Goal: Task Accomplishment & Management: Complete application form

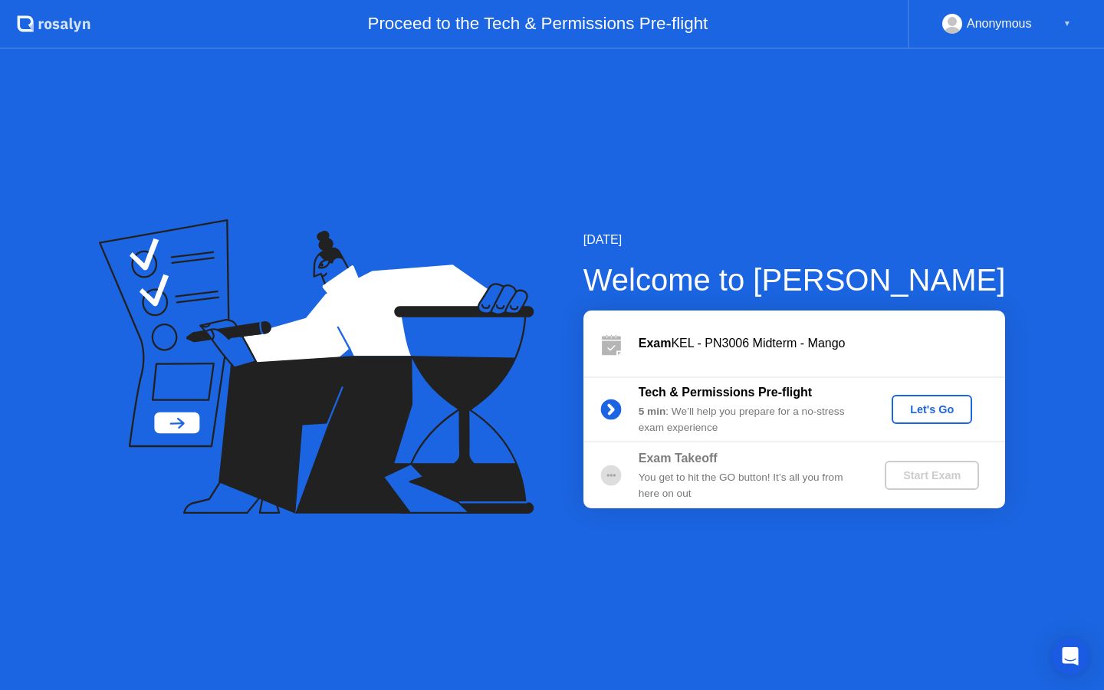
click at [926, 410] on div "Let's Go" at bounding box center [932, 409] width 68 height 12
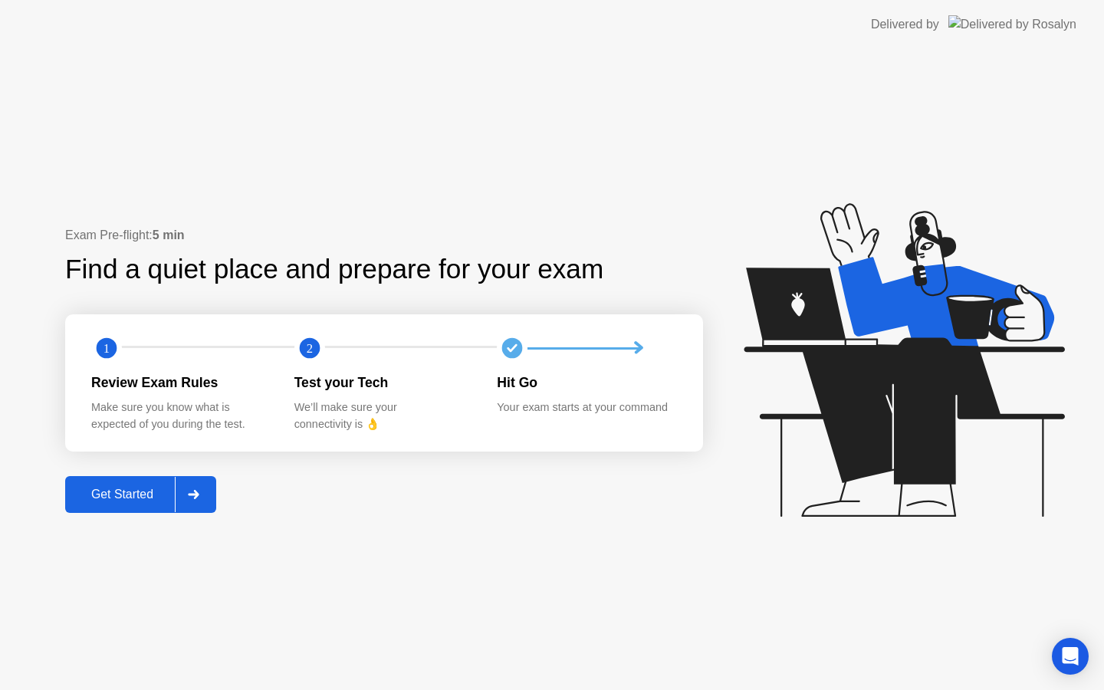
click at [152, 495] on div "Get Started" at bounding box center [122, 495] width 105 height 14
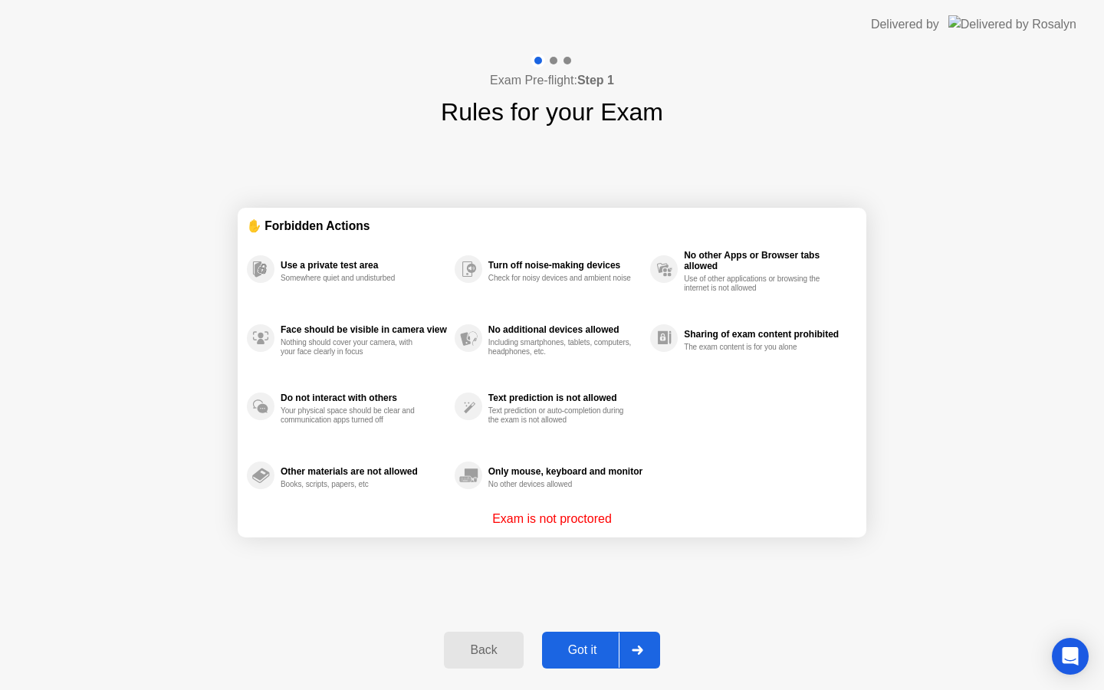
click at [636, 648] on icon at bounding box center [638, 650] width 12 height 9
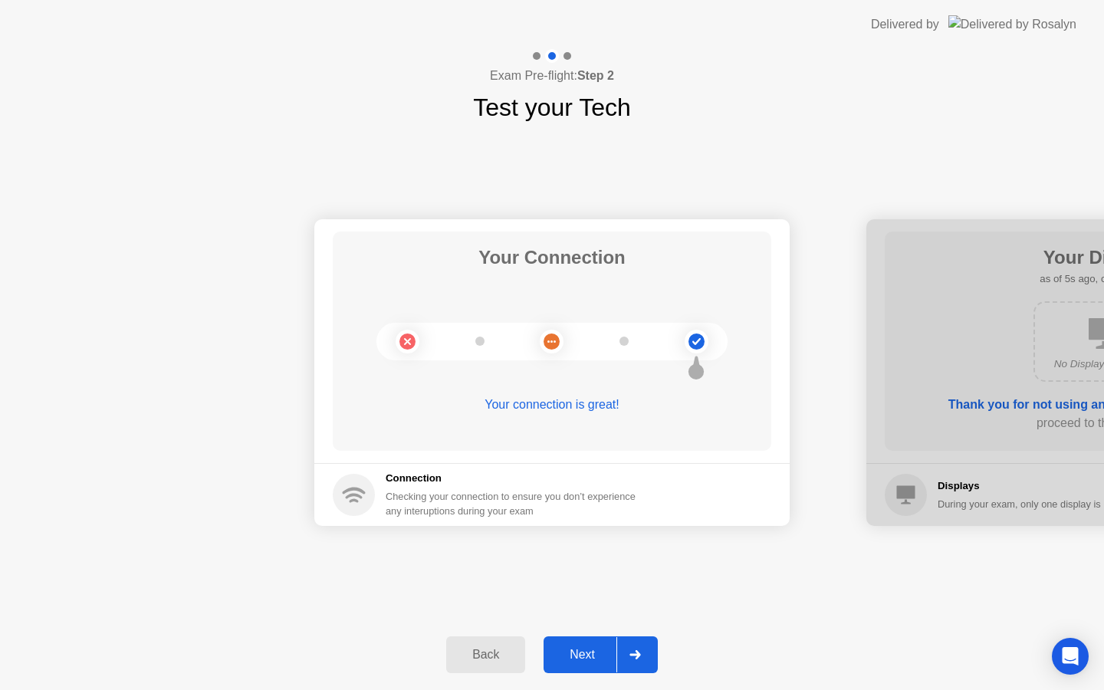
click at [636, 647] on div at bounding box center [635, 654] width 37 height 35
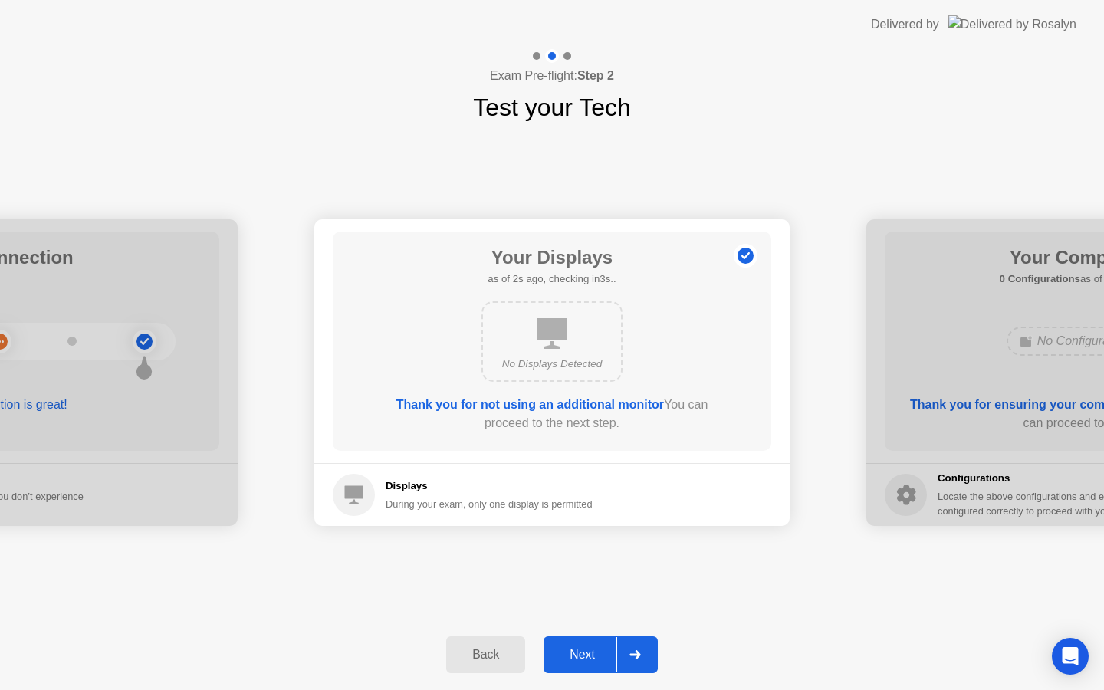
click at [636, 647] on div at bounding box center [635, 654] width 37 height 35
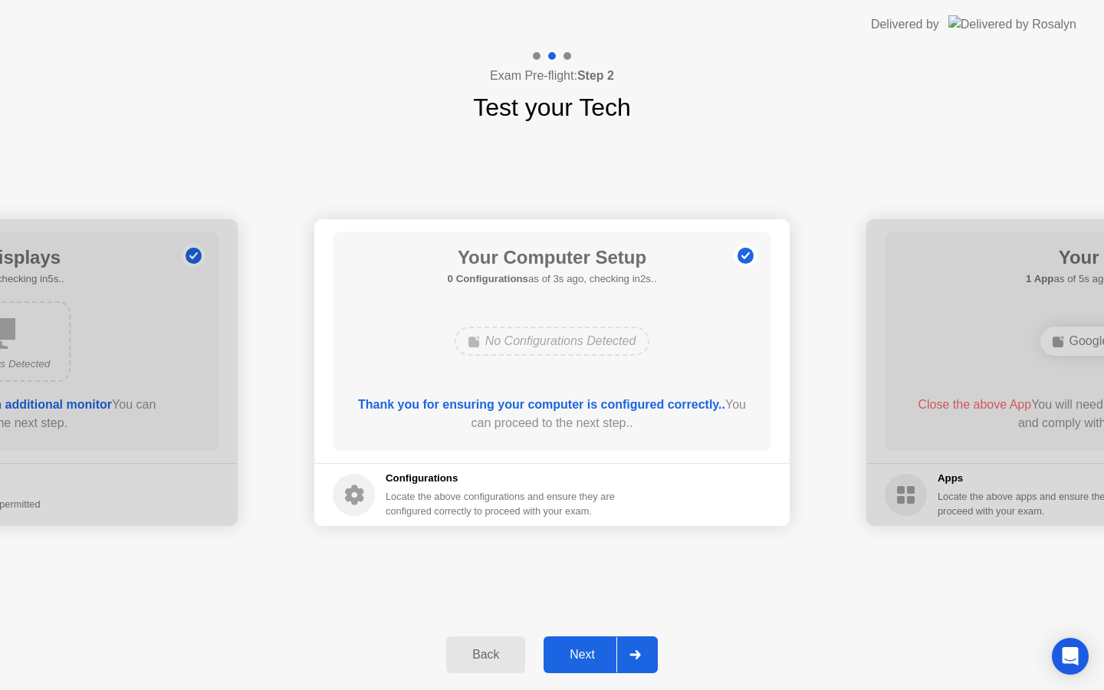
click at [636, 647] on div at bounding box center [635, 654] width 37 height 35
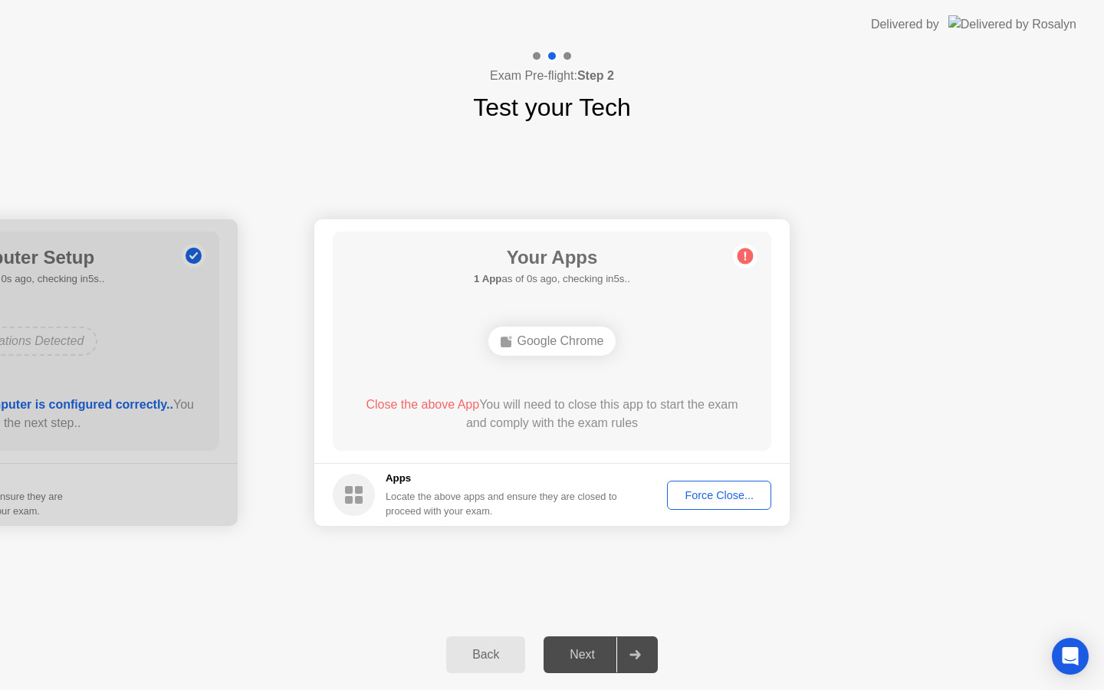
click at [631, 661] on div at bounding box center [635, 654] width 37 height 35
click at [694, 508] on button "Force Close..." at bounding box center [719, 495] width 104 height 29
click at [589, 653] on div "Next" at bounding box center [582, 655] width 68 height 14
click at [640, 338] on div "Google Chrome" at bounding box center [552, 341] width 351 height 41
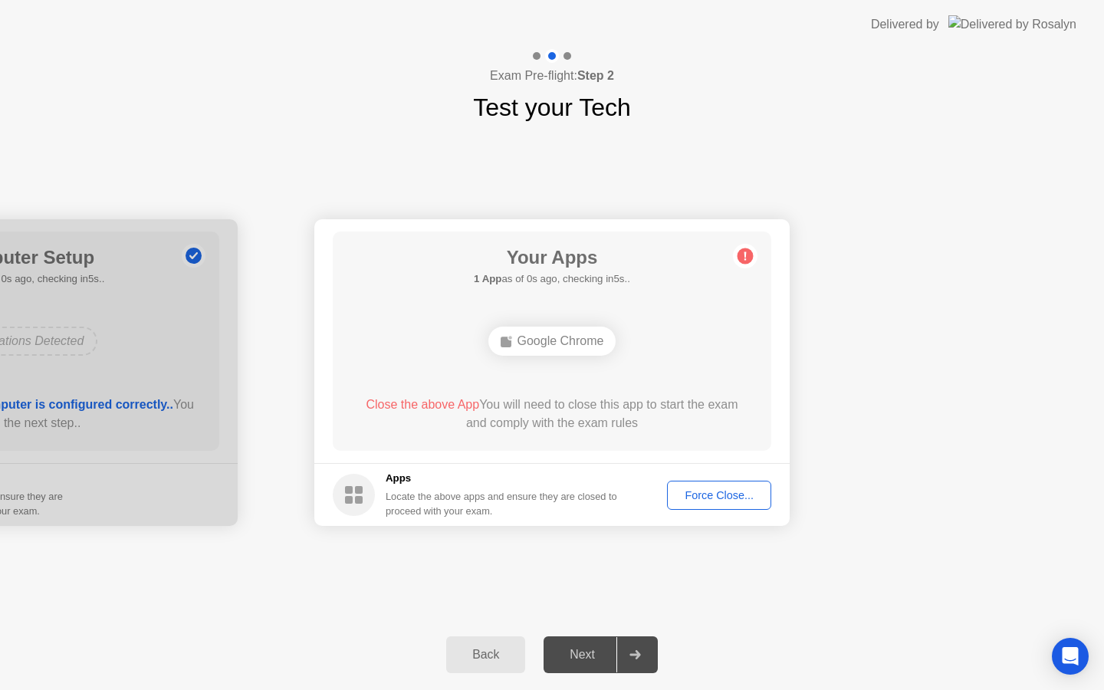
click at [692, 504] on button "Force Close..." at bounding box center [719, 495] width 104 height 29
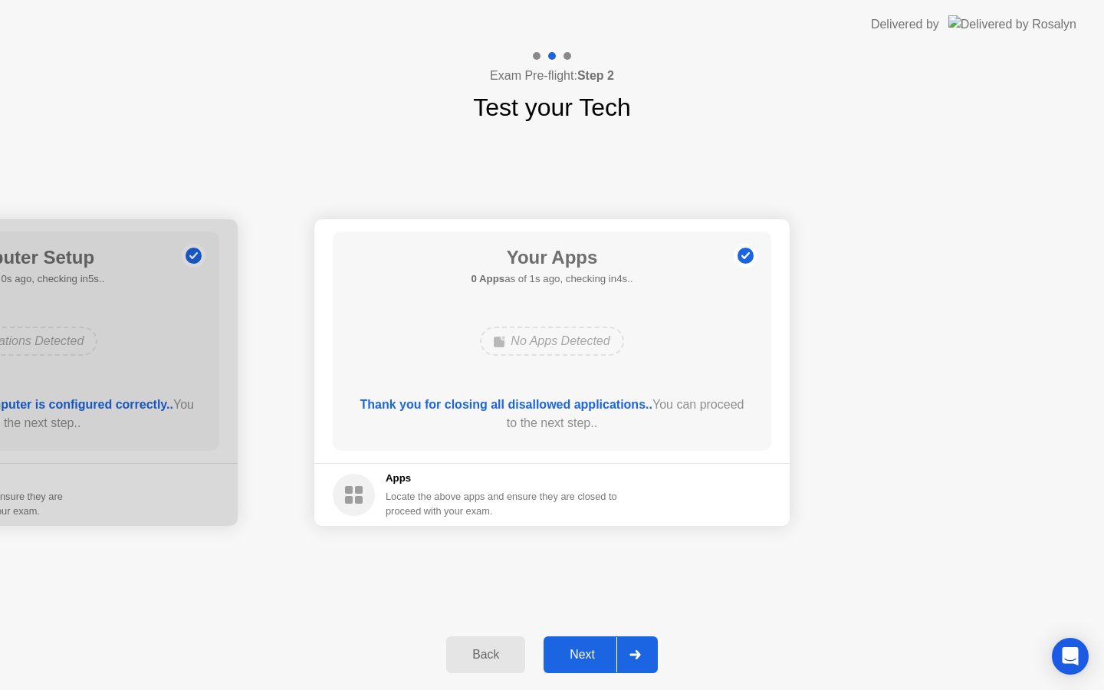
click at [587, 658] on div "Next" at bounding box center [582, 655] width 68 height 14
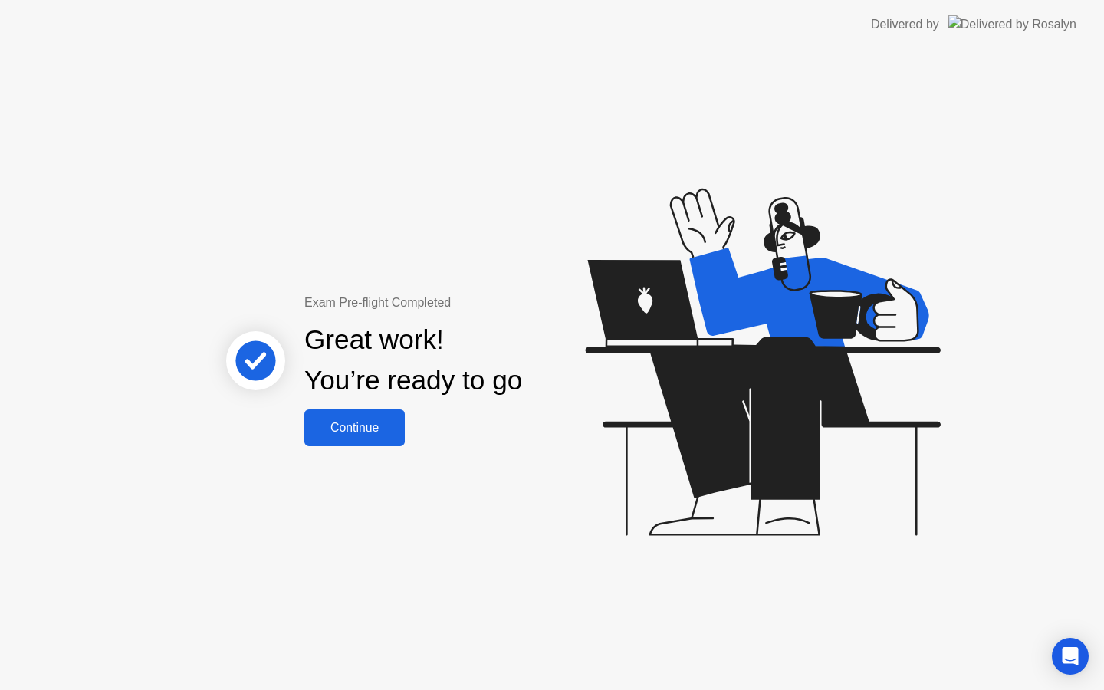
click at [376, 416] on button "Continue" at bounding box center [354, 428] width 100 height 37
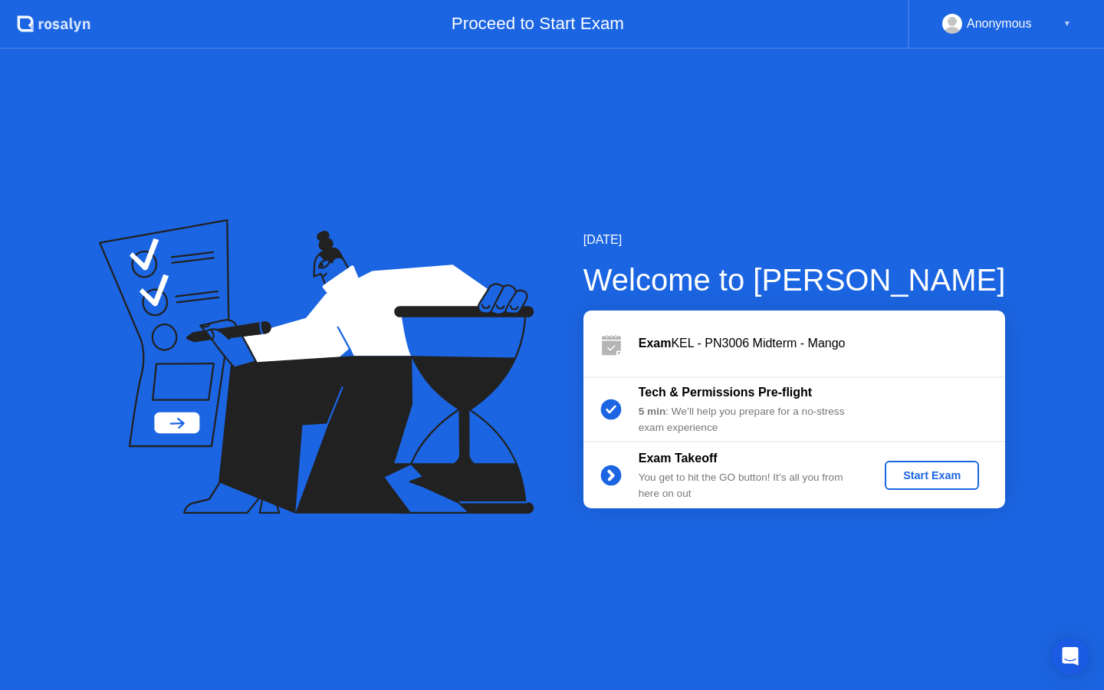
click at [929, 475] on div "Start Exam" at bounding box center [932, 475] width 82 height 12
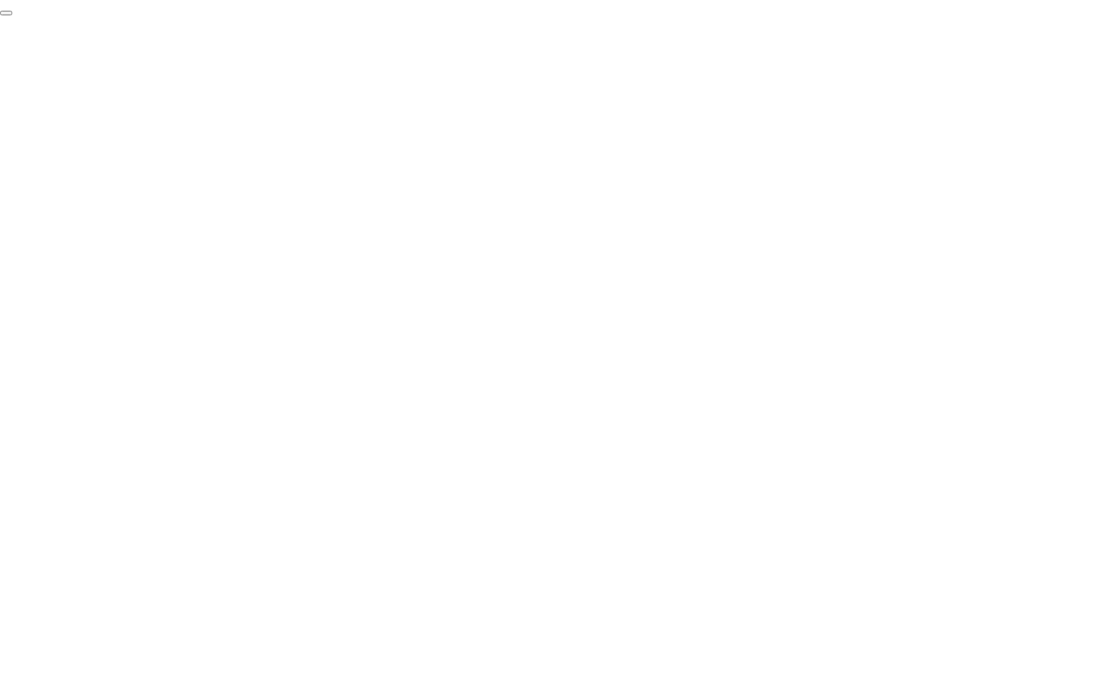
click div "End Proctoring Session"
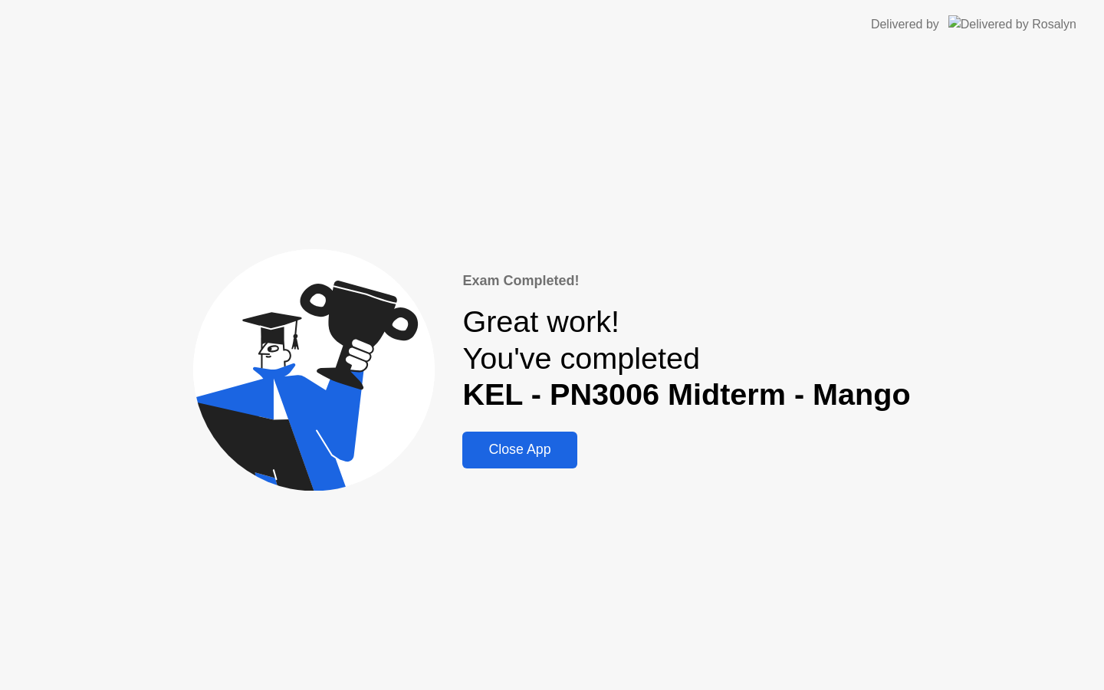
click at [489, 449] on div "Close App" at bounding box center [519, 450] width 105 height 16
